Goal: Task Accomplishment & Management: Manage account settings

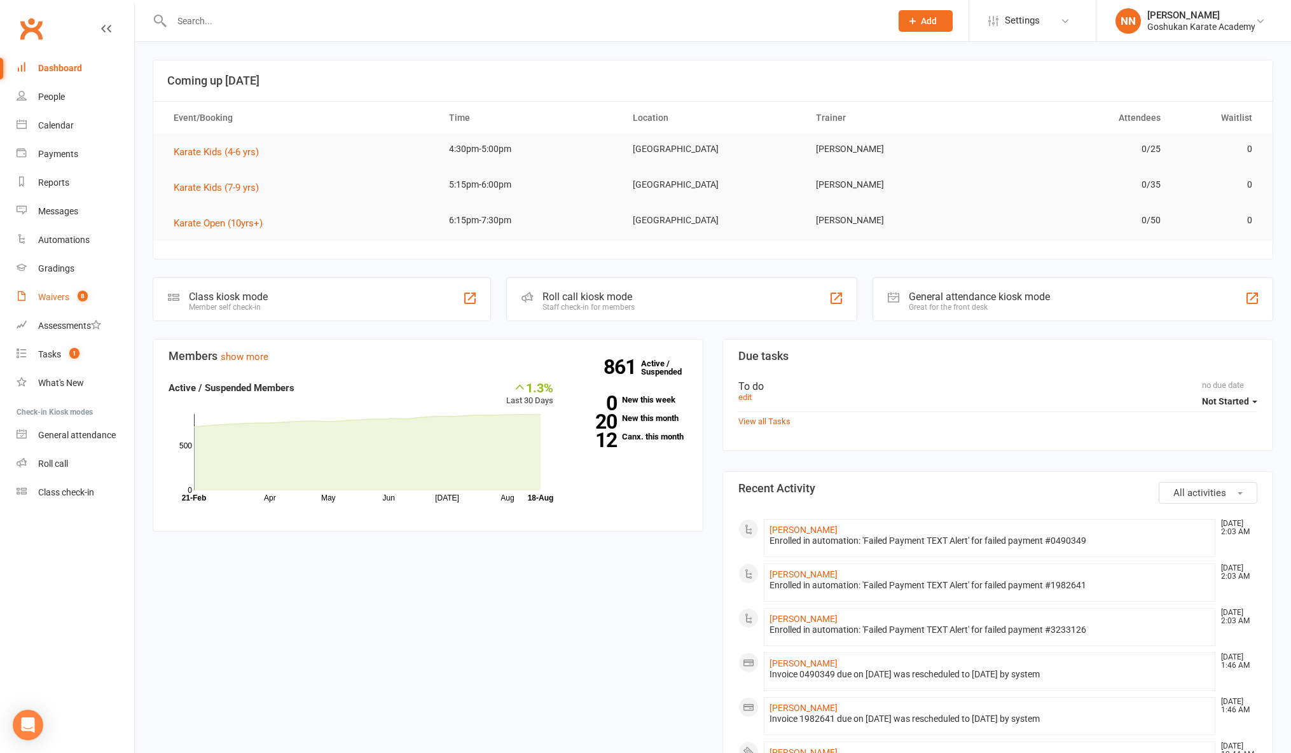
click at [50, 296] on div "Waivers" at bounding box center [53, 297] width 31 height 10
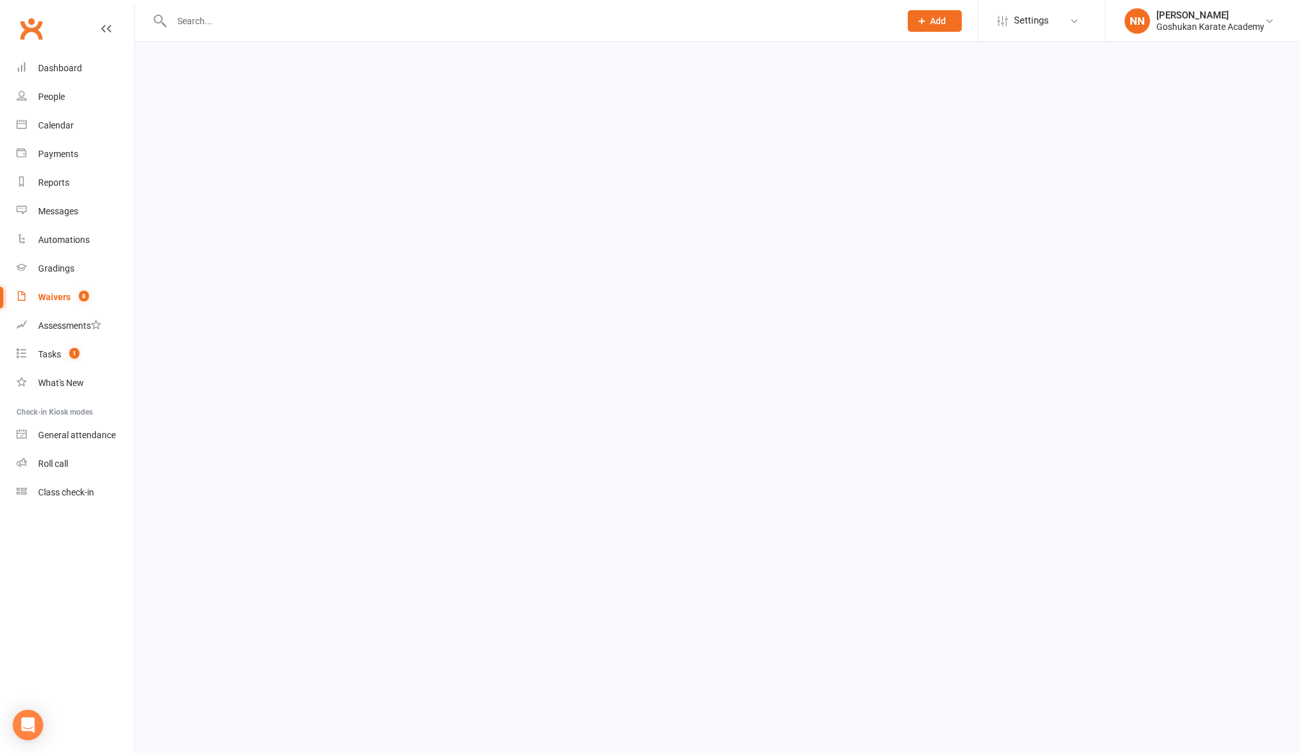
select select "100"
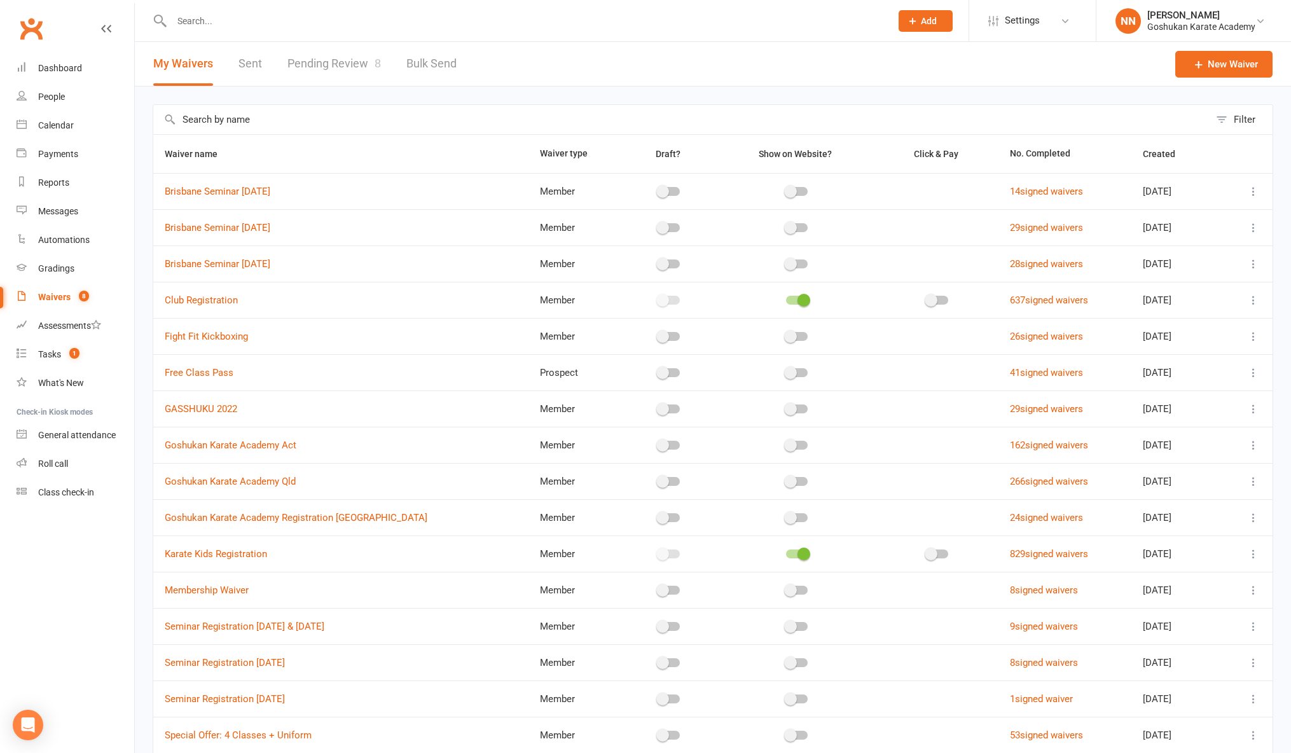
click at [58, 296] on div "Waivers" at bounding box center [54, 297] width 32 height 10
click at [330, 64] on link "Pending Review 8" at bounding box center [333, 64] width 93 height 44
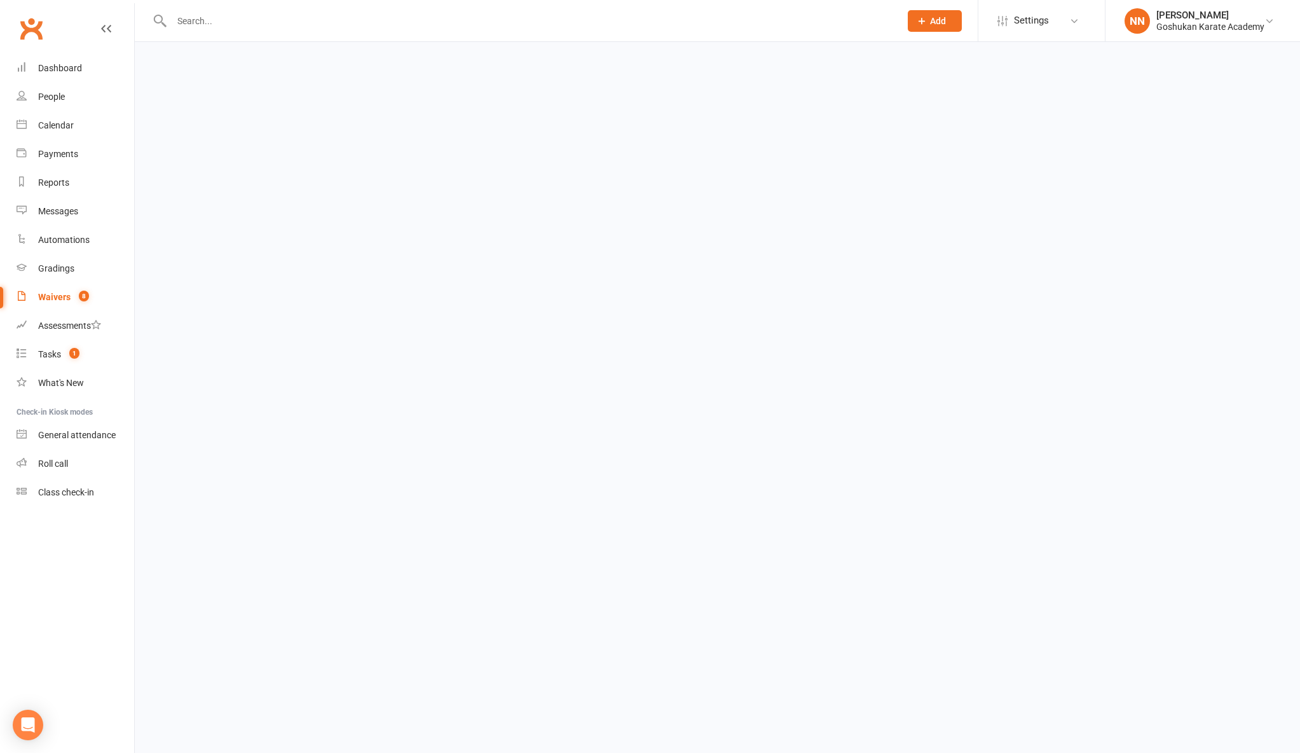
select select "100"
